Goal: Task Accomplishment & Management: Manage account settings

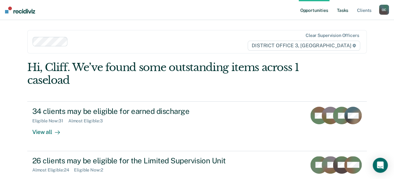
click at [343, 9] on link "Tasks" at bounding box center [342, 10] width 14 height 20
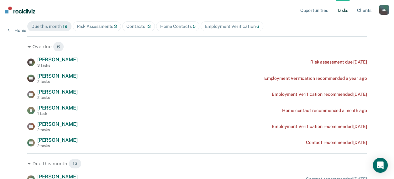
scroll to position [73, 0]
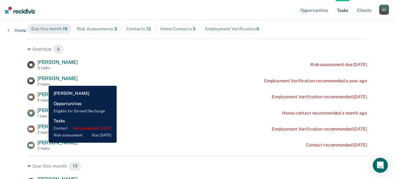
click at [44, 143] on span "[PERSON_NAME]" at bounding box center [57, 143] width 40 height 6
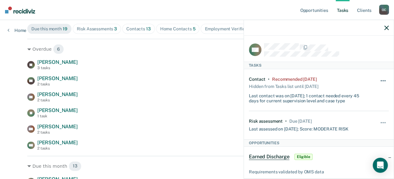
click at [378, 79] on button "button" at bounding box center [383, 84] width 11 height 10
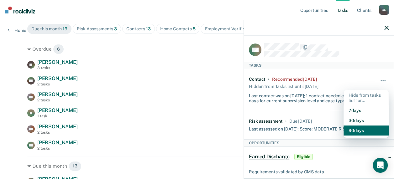
drag, startPoint x: 362, startPoint y: 126, endPoint x: 362, endPoint y: 120, distance: 5.6
click at [362, 126] on button "90 days" at bounding box center [365, 131] width 45 height 10
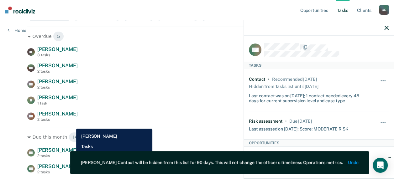
scroll to position [136, 0]
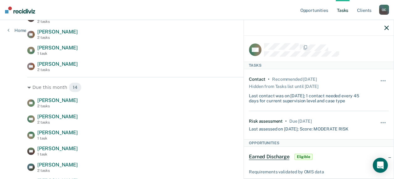
click at [266, 107] on div "Contact • Recommended [DATE] Hidden from Tasks list until [DATE] Last contact w…" at bounding box center [319, 90] width 140 height 42
click at [277, 107] on div "Contact • Recommended [DATE] Hidden from Tasks list until [DATE] Last contact w…" at bounding box center [319, 90] width 140 height 42
click at [378, 121] on button "button" at bounding box center [383, 126] width 11 height 10
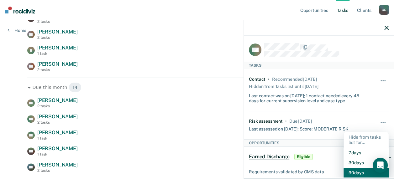
click at [354, 171] on button "90 days" at bounding box center [365, 173] width 45 height 10
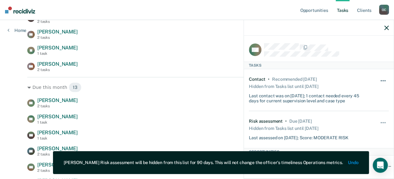
click at [384, 80] on span "button" at bounding box center [384, 80] width 1 height 1
click at [366, 77] on div "Contact • Recommended [DATE] Hidden from Tasks list until [DATE] Last contact w…" at bounding box center [319, 90] width 140 height 42
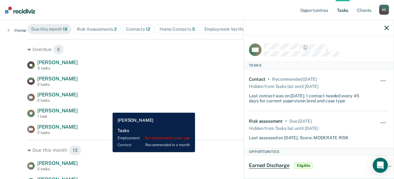
scroll to position [73, 0]
